Goal: Information Seeking & Learning: Learn about a topic

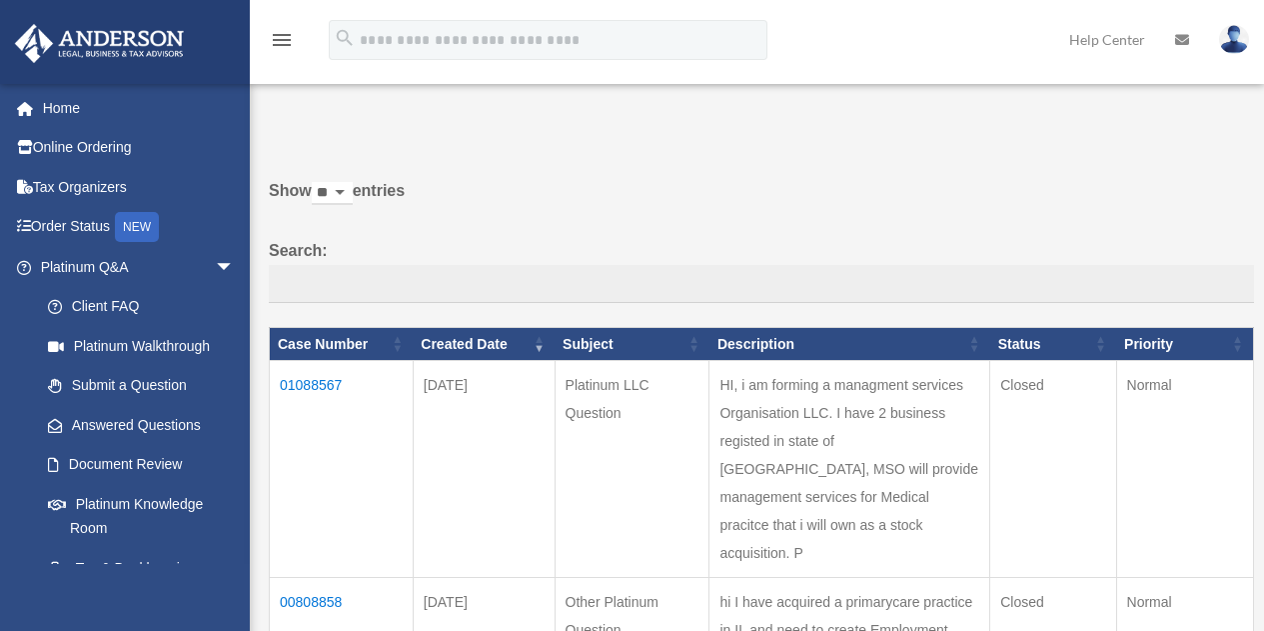
scroll to position [198, 0]
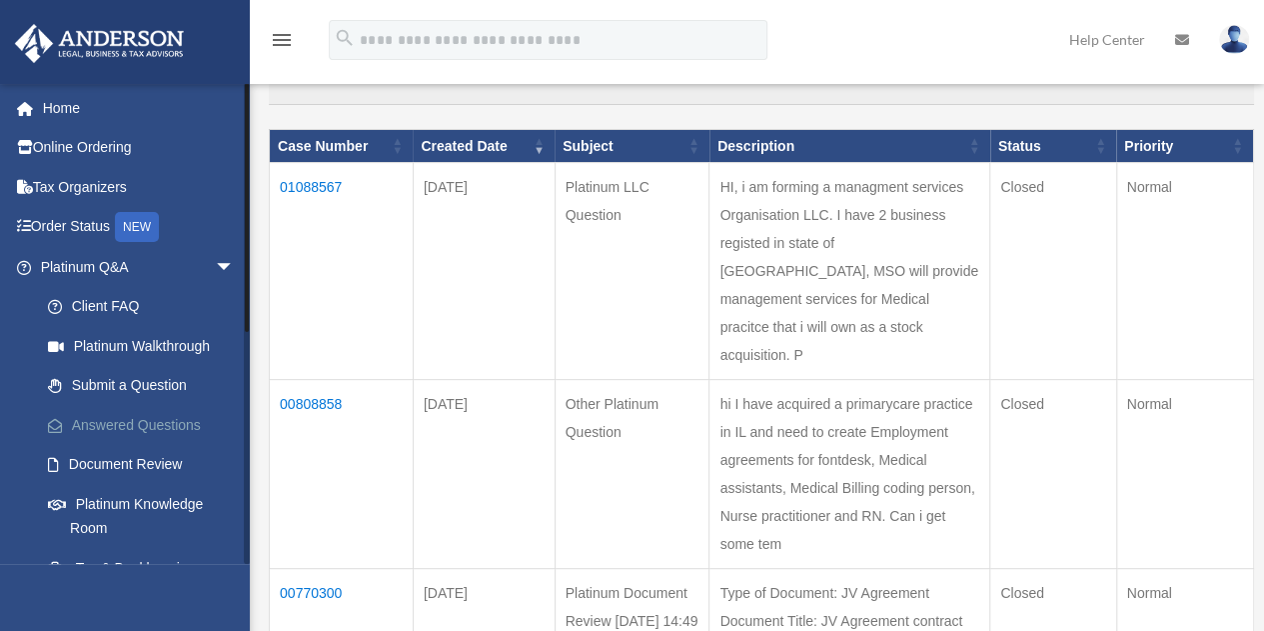
click at [140, 427] on link "Answered Questions" at bounding box center [146, 425] width 237 height 40
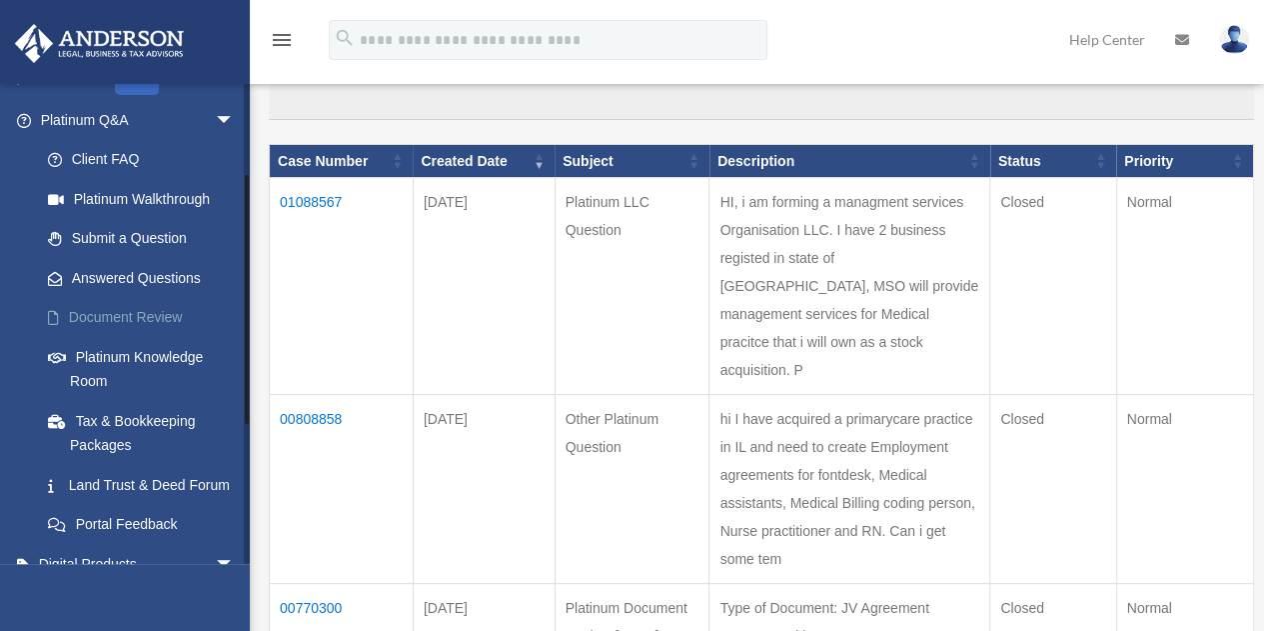
scroll to position [172, 0]
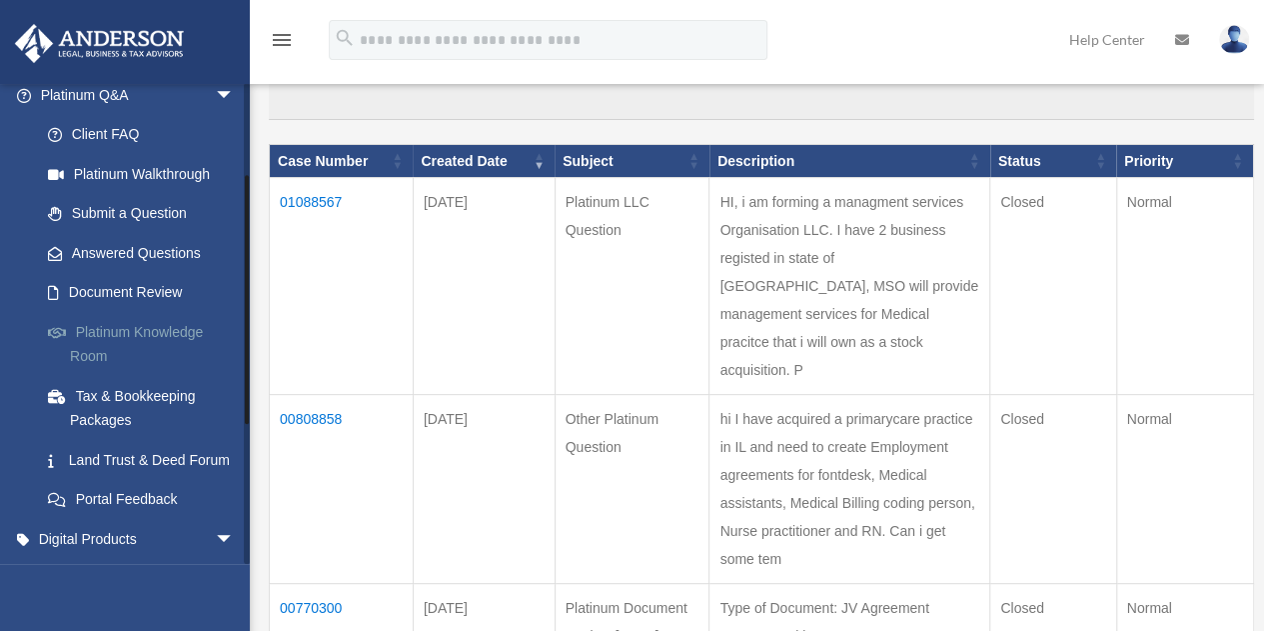
click at [114, 341] on link "Platinum Knowledge Room" at bounding box center [146, 344] width 237 height 64
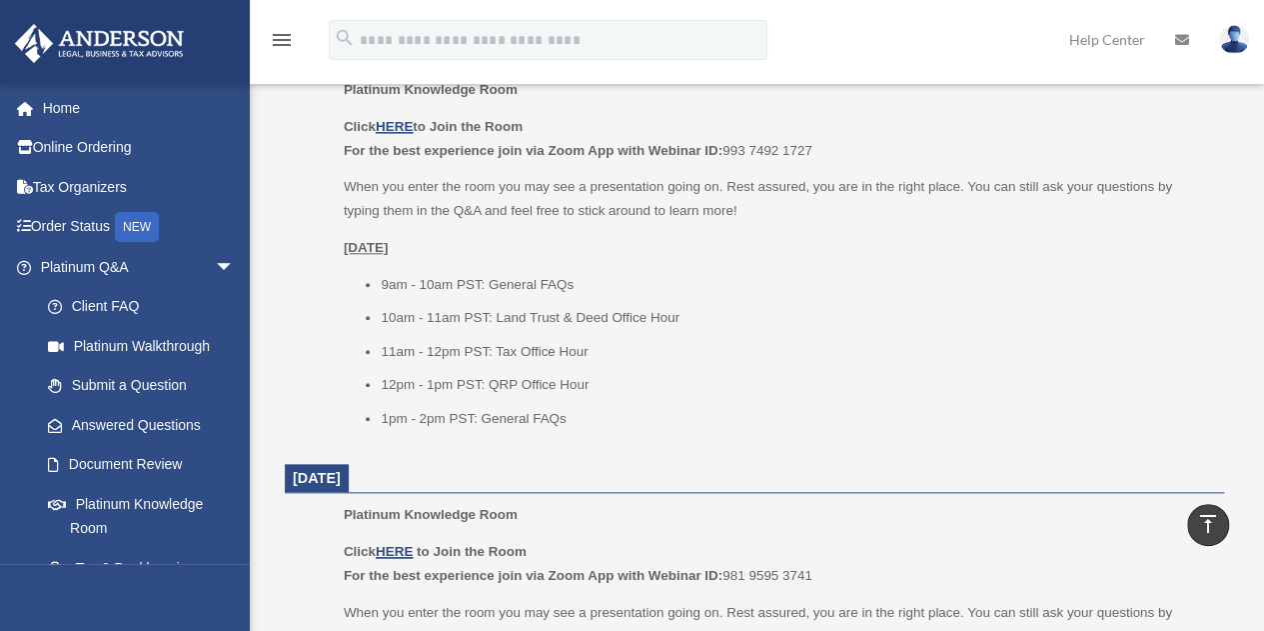
scroll to position [824, 0]
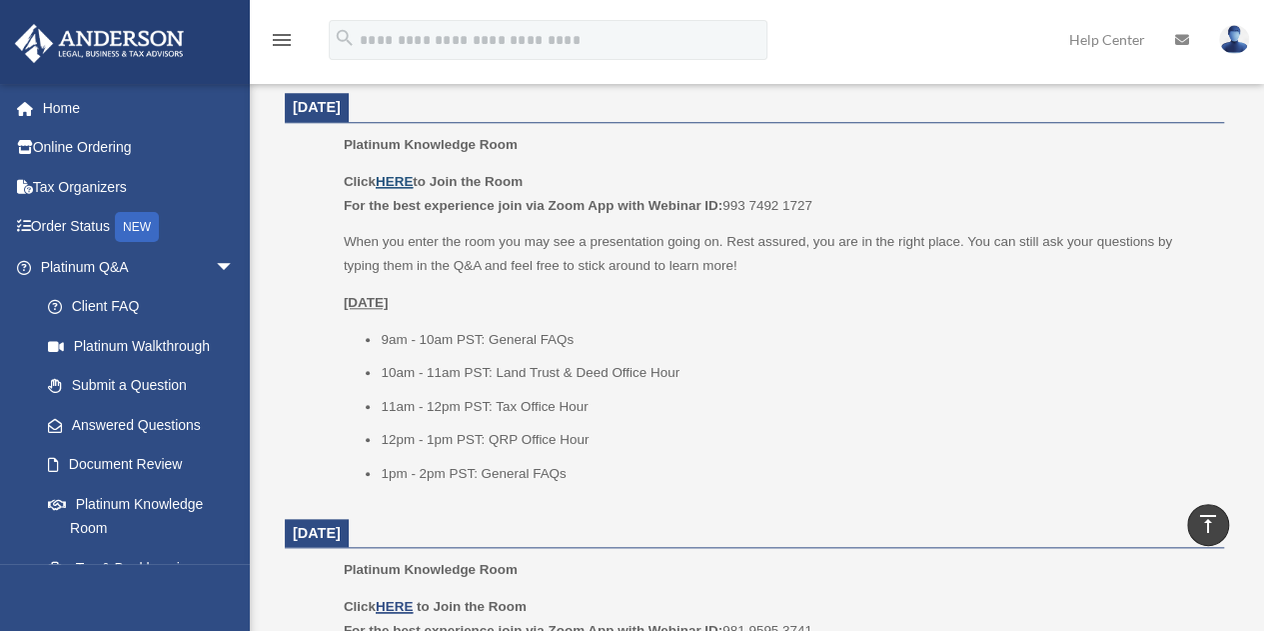
click at [406, 182] on u "HERE" at bounding box center [394, 181] width 37 height 15
